Goal: Information Seeking & Learning: Check status

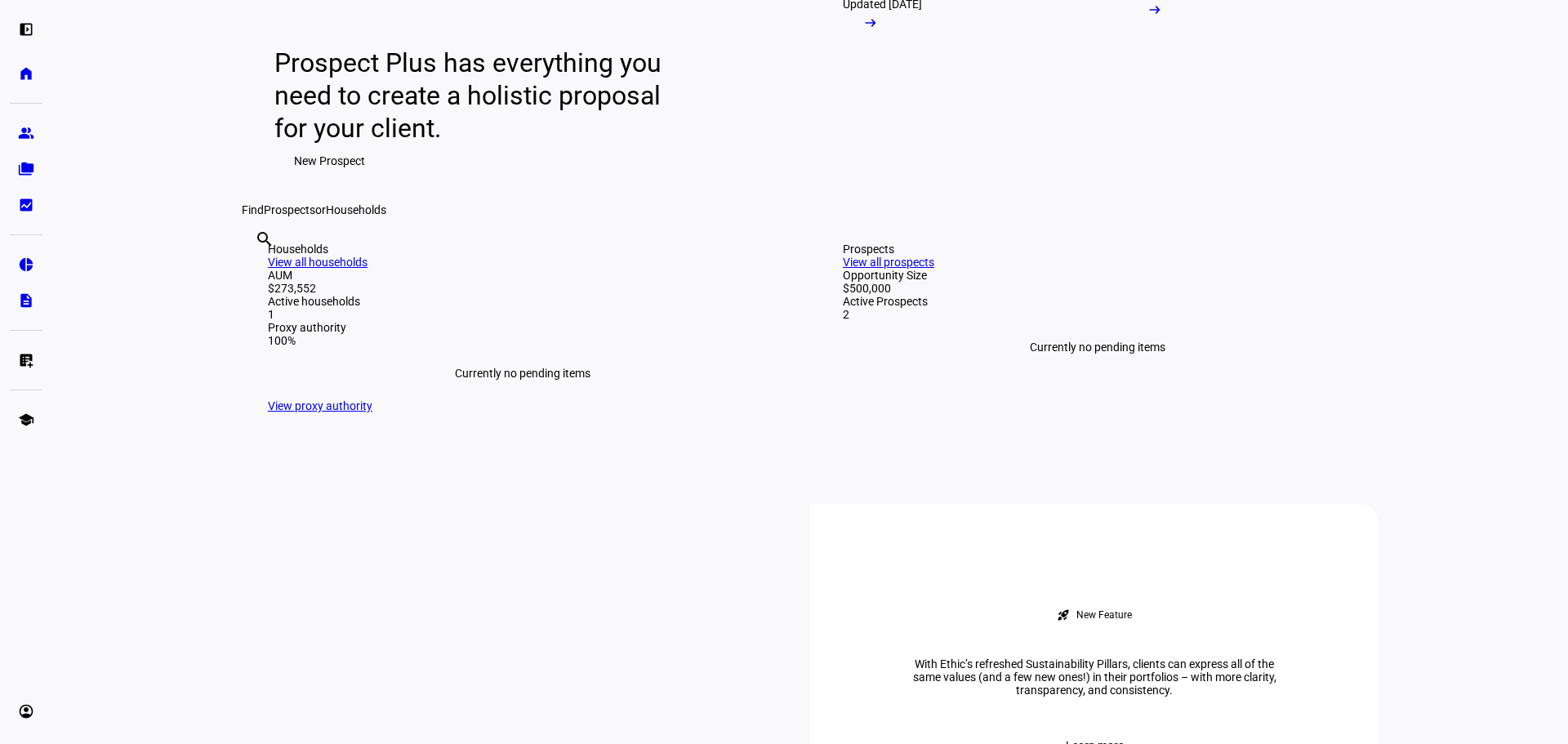
scroll to position [163, 0]
click at [258, 271] on input "text" at bounding box center [256, 263] width 3 height 20
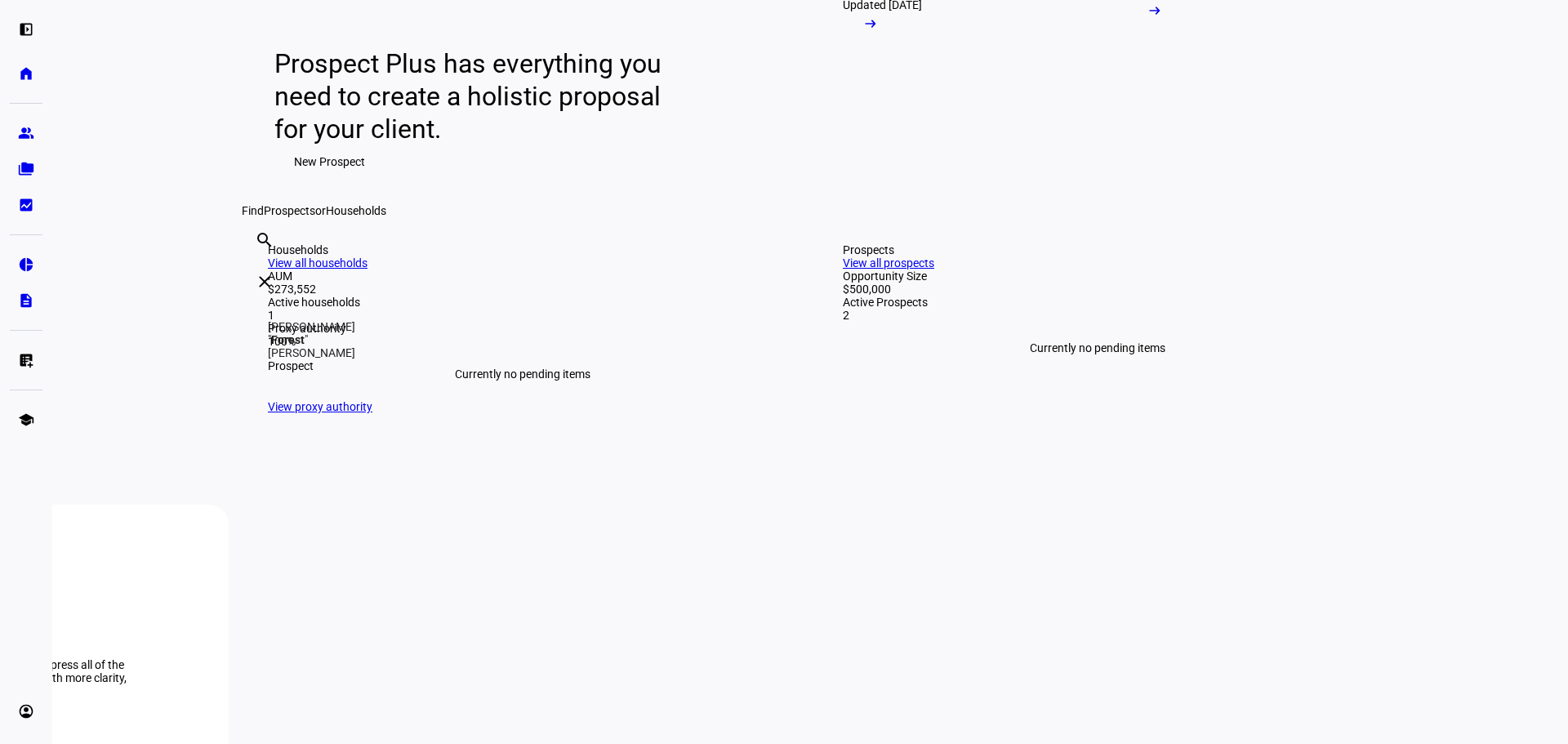
type input "forest"
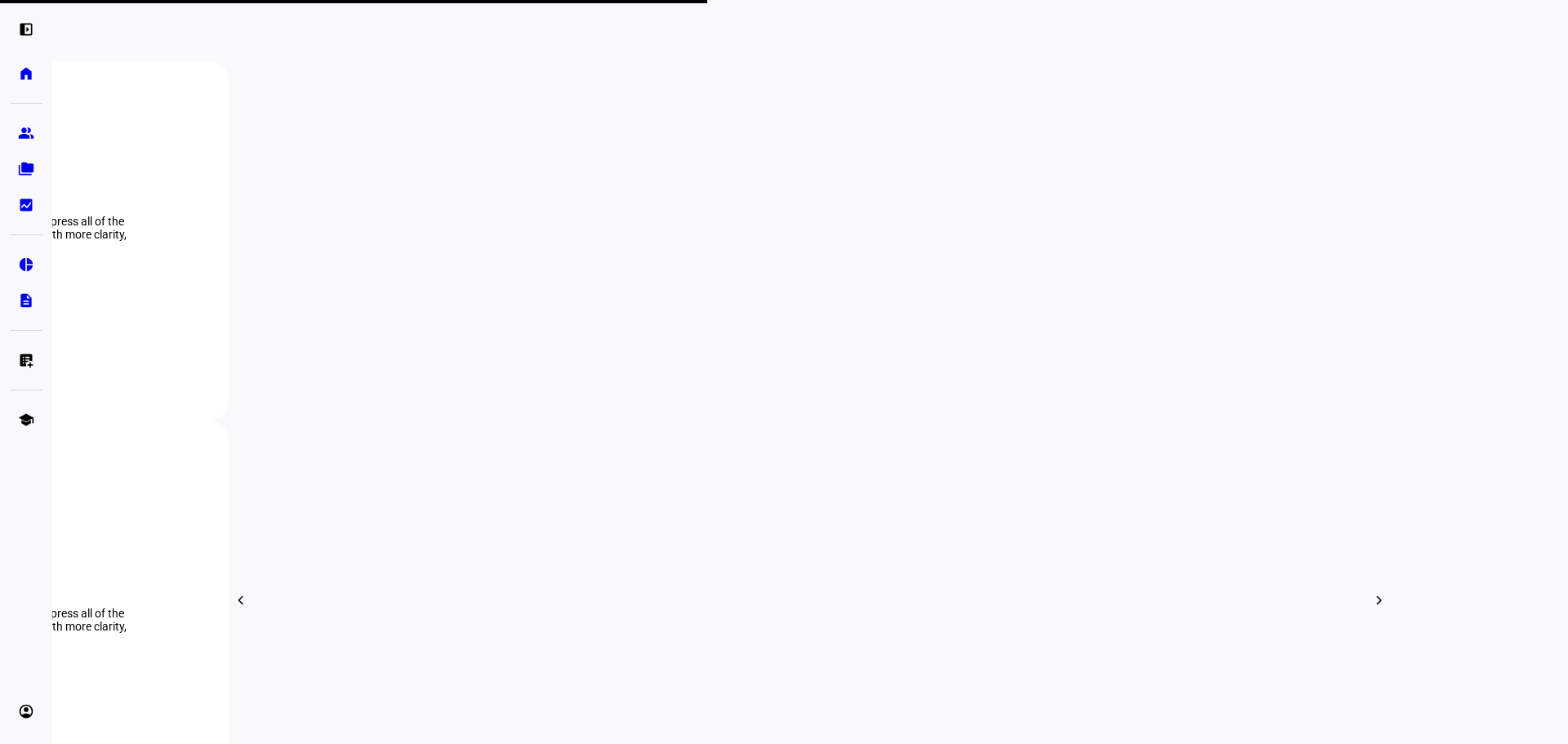
scroll to position [653, 0]
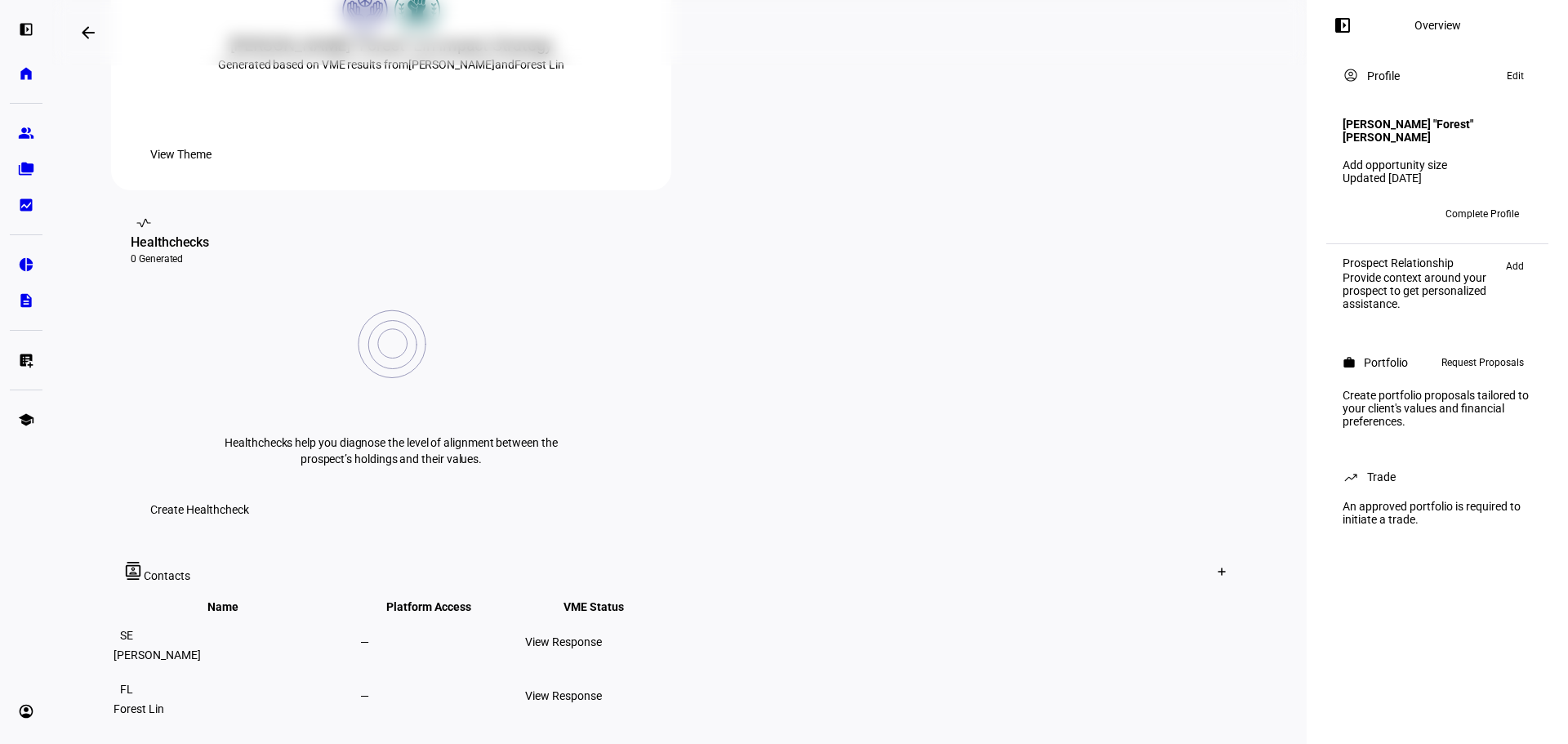
scroll to position [490, 0]
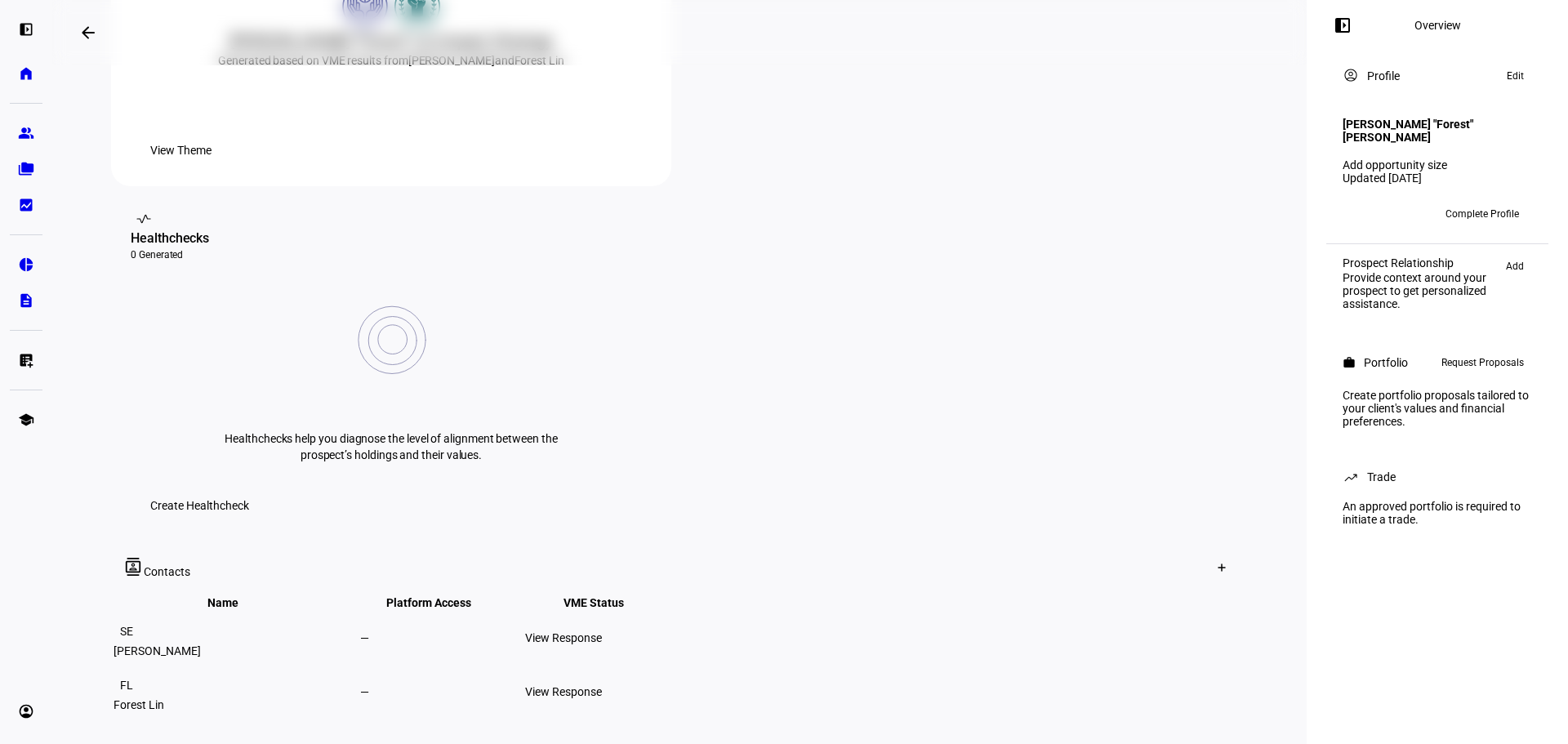
click at [686, 686] on div "View Response" at bounding box center [605, 691] width 161 height 13
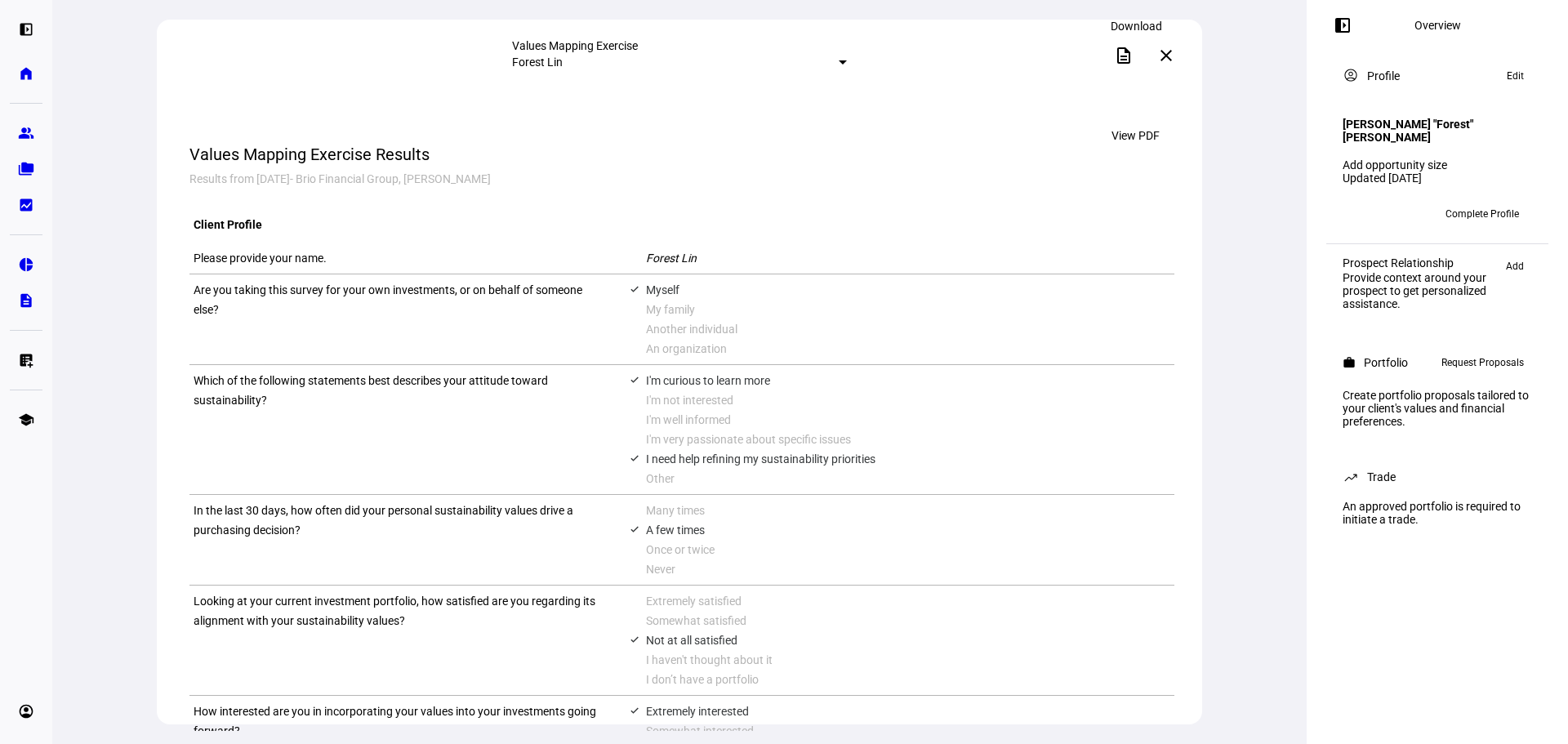
click at [1130, 61] on mat-icon "description" at bounding box center [1123, 55] width 20 height 20
click at [1167, 53] on mat-icon "close" at bounding box center [1166, 55] width 20 height 20
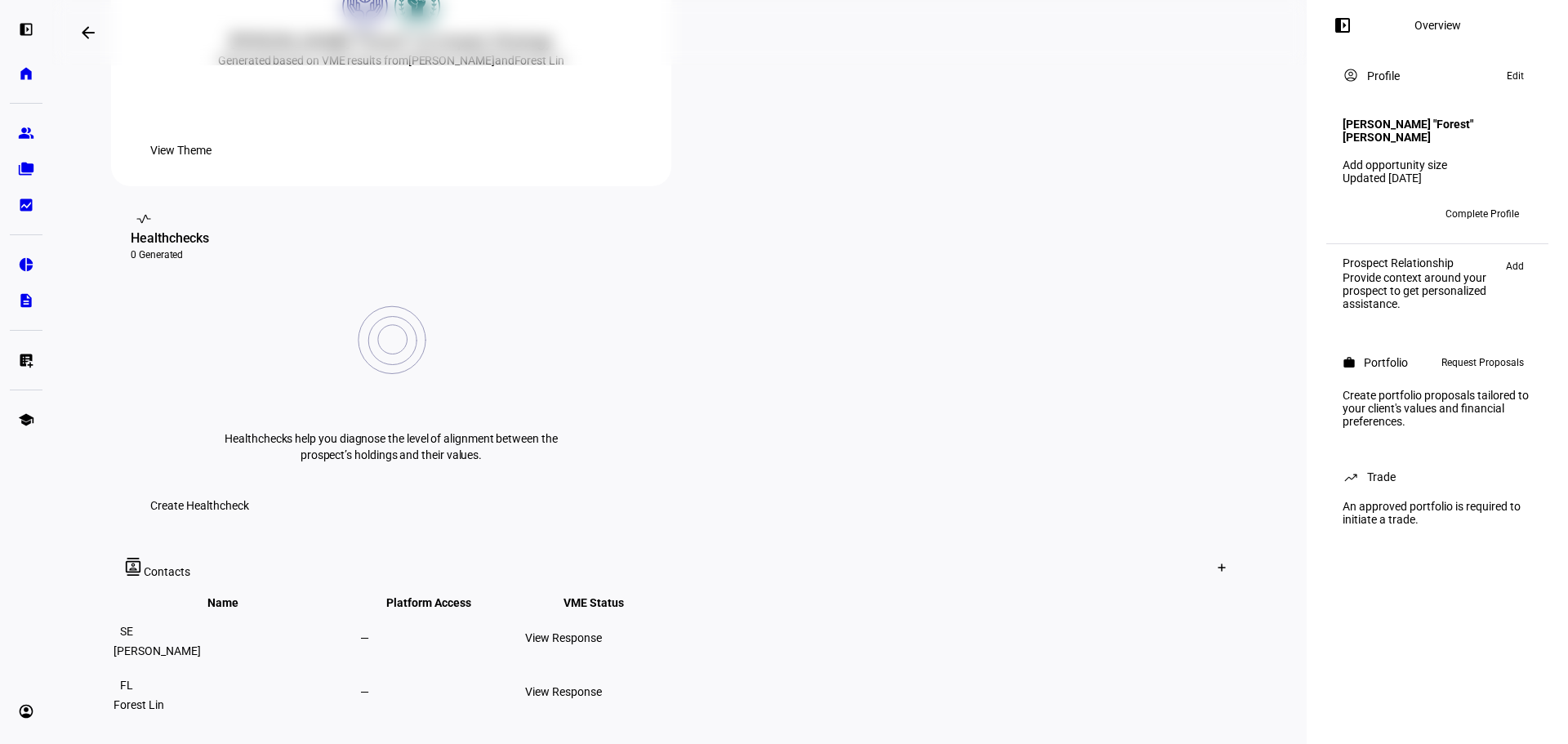
click at [686, 631] on div "View Response" at bounding box center [605, 637] width 161 height 13
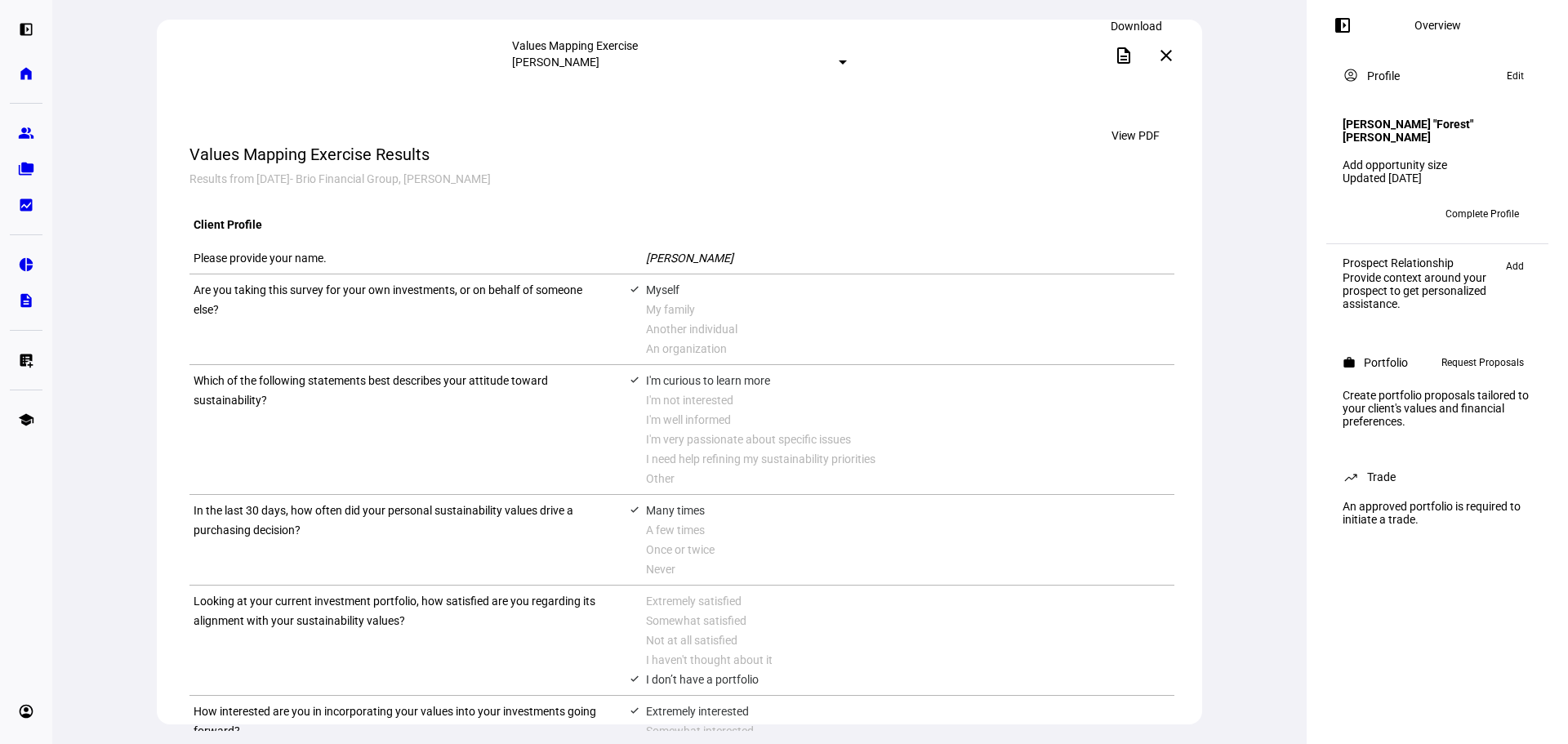
click at [1126, 58] on mat-icon "description" at bounding box center [1123, 55] width 20 height 20
